Goal: Information Seeking & Learning: Learn about a topic

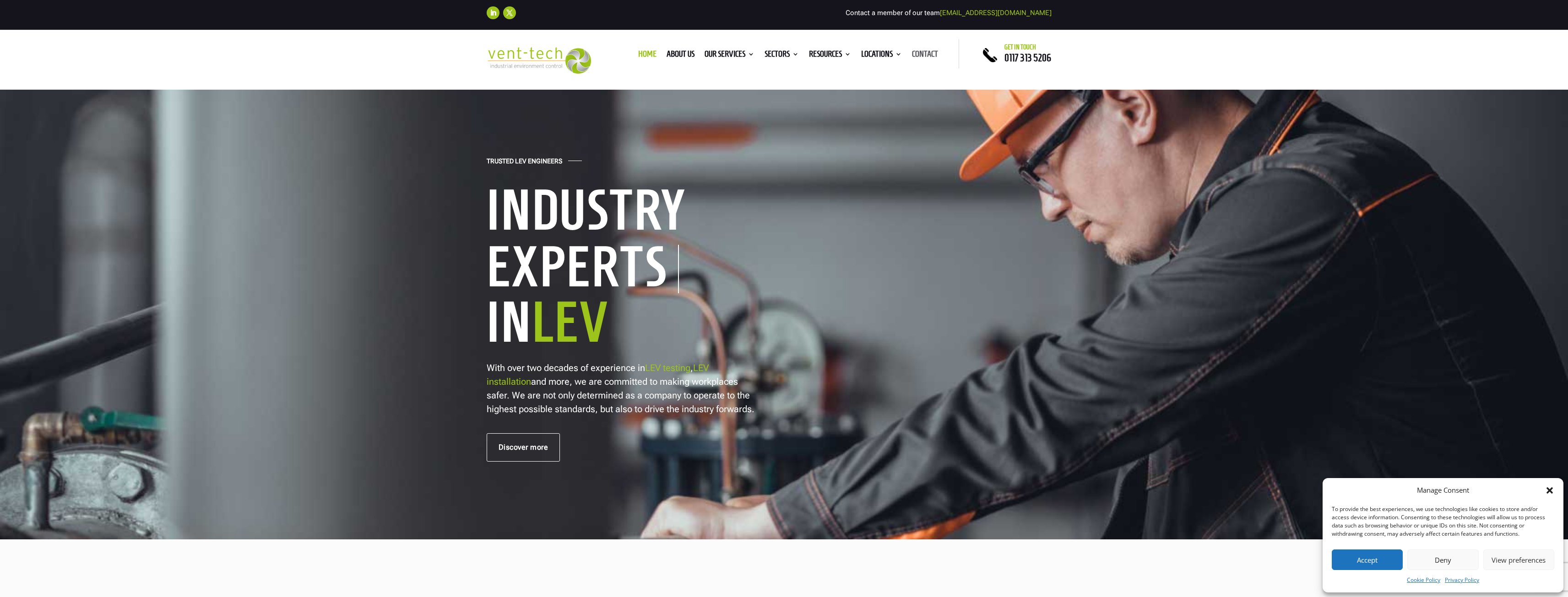
click at [929, 53] on link "Contact" at bounding box center [925, 56] width 26 height 10
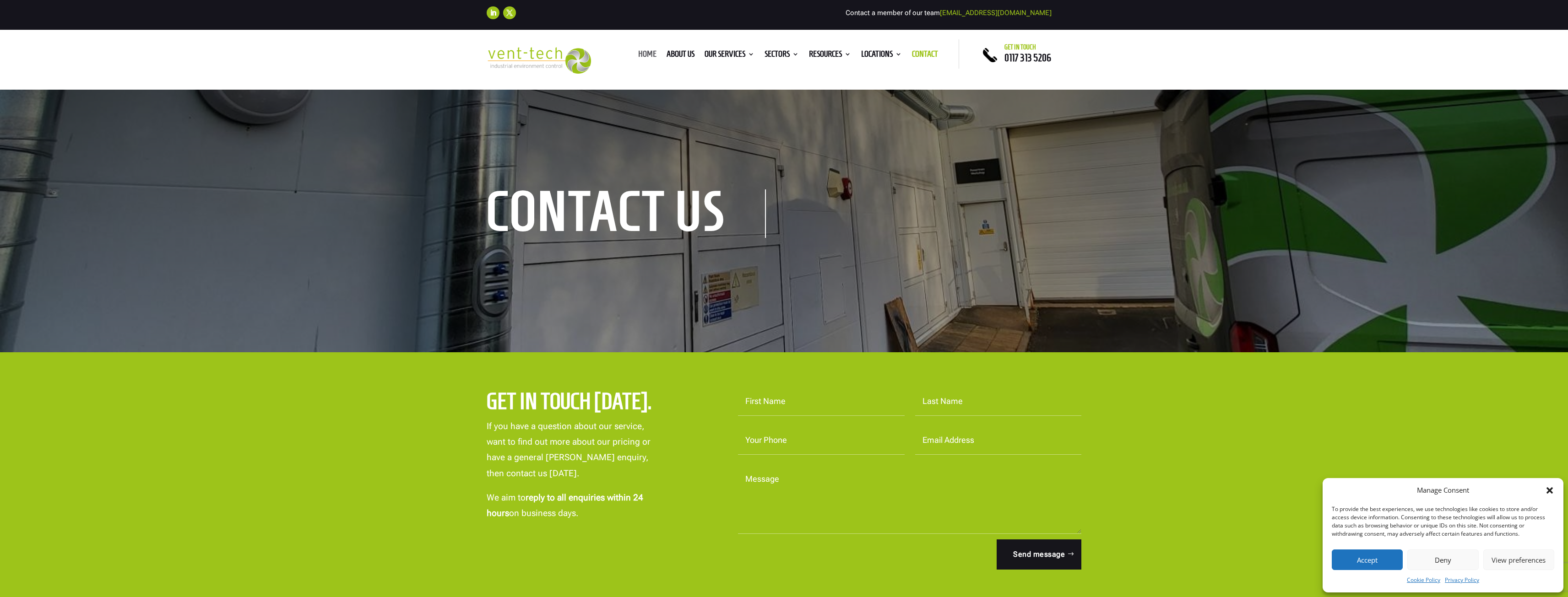
click at [648, 53] on link "Home" at bounding box center [647, 56] width 18 height 10
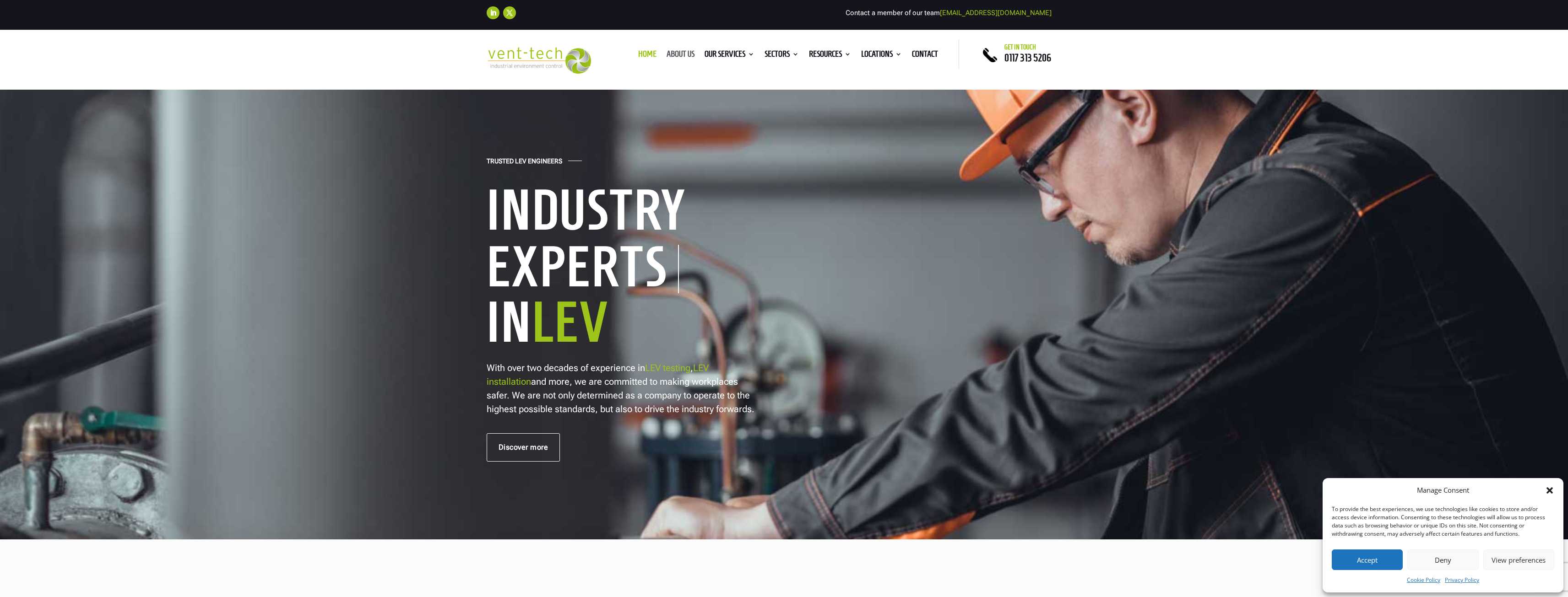
click at [673, 53] on link "About us" at bounding box center [680, 56] width 28 height 10
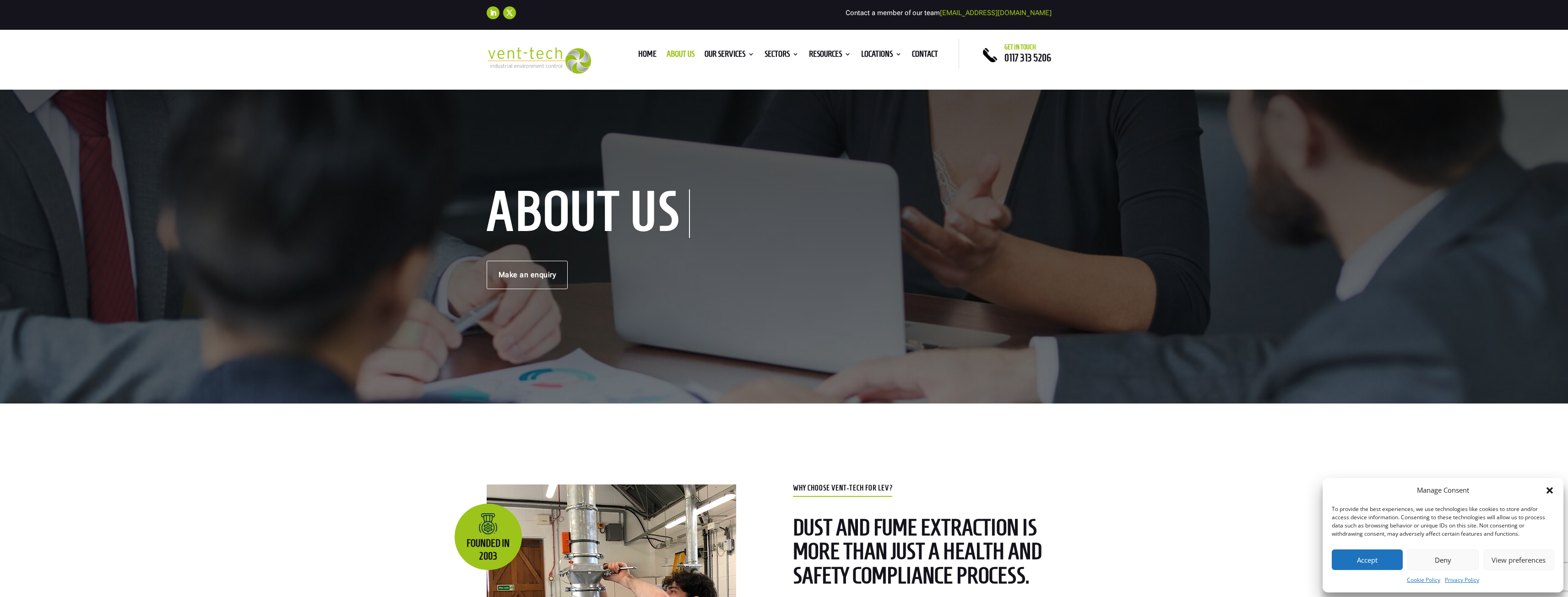
click at [1391, 560] on button "Accept" at bounding box center [1367, 560] width 71 height 21
